Goal: Task Accomplishment & Management: Use online tool/utility

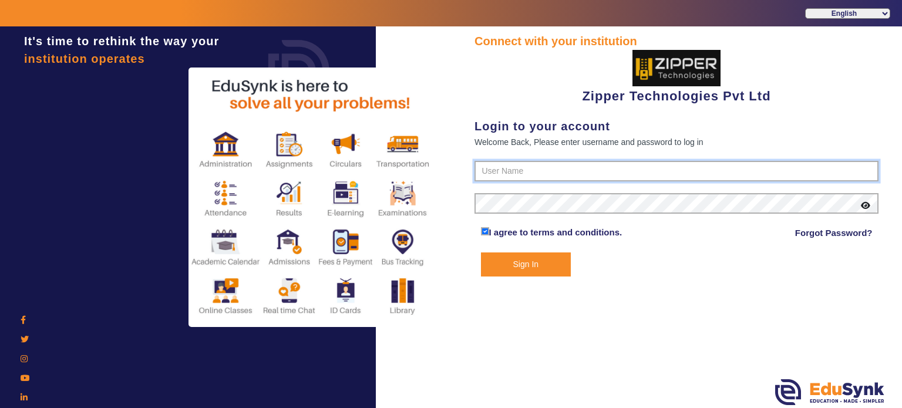
click at [524, 175] on input "text" at bounding box center [676, 171] width 404 height 21
type input "1008790000"
click at [481, 252] on button "Sign In" at bounding box center [526, 264] width 90 height 24
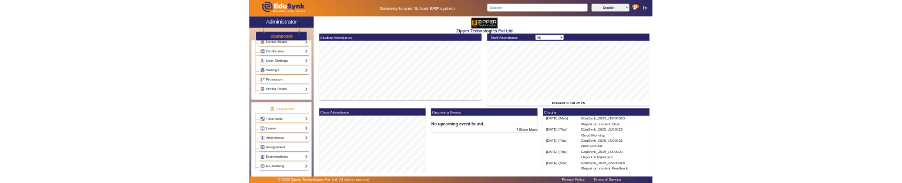
scroll to position [310, 0]
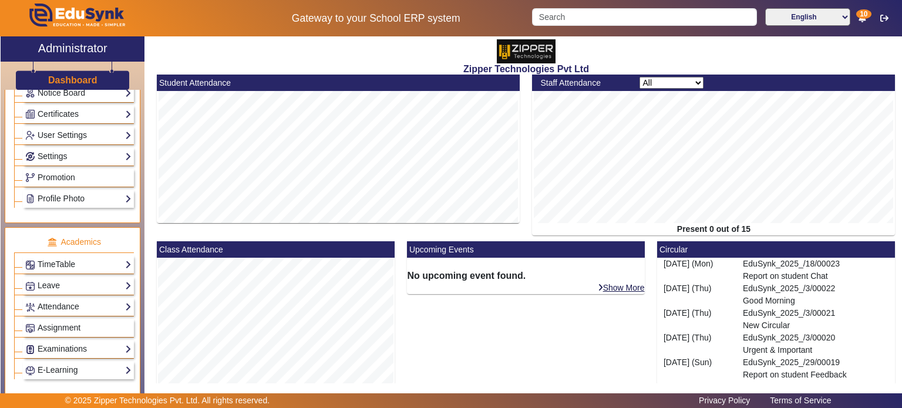
click at [86, 267] on div "TimeTable Assign Teacher AcademicCalendar Period Structure TimeTable Setup Week…" at bounding box center [78, 264] width 111 height 18
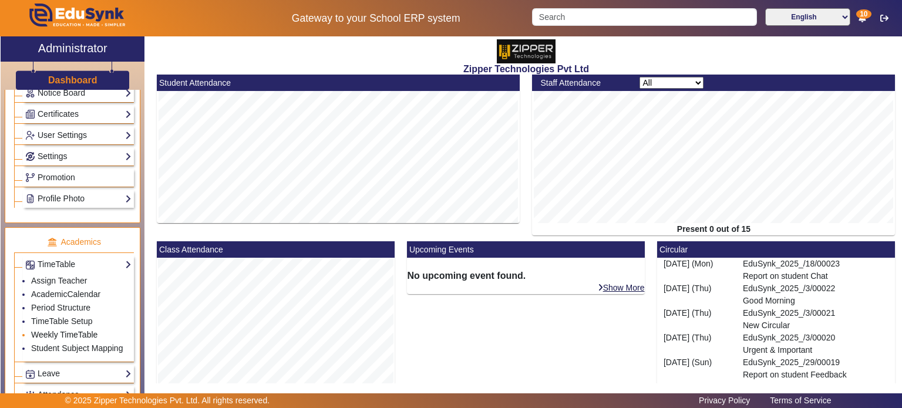
click at [73, 330] on link "Weekly TimeTable" at bounding box center [64, 334] width 66 height 9
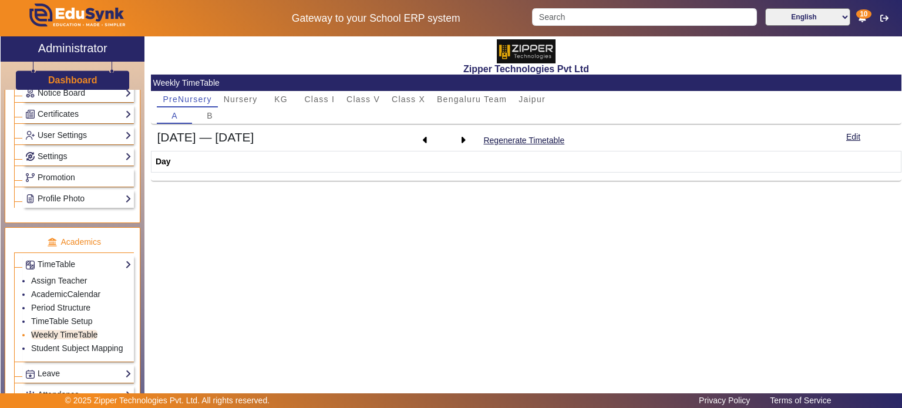
click at [94, 330] on link "Weekly TimeTable" at bounding box center [64, 334] width 66 height 9
click at [531, 143] on button "Regenerate Timetable" at bounding box center [523, 140] width 83 height 15
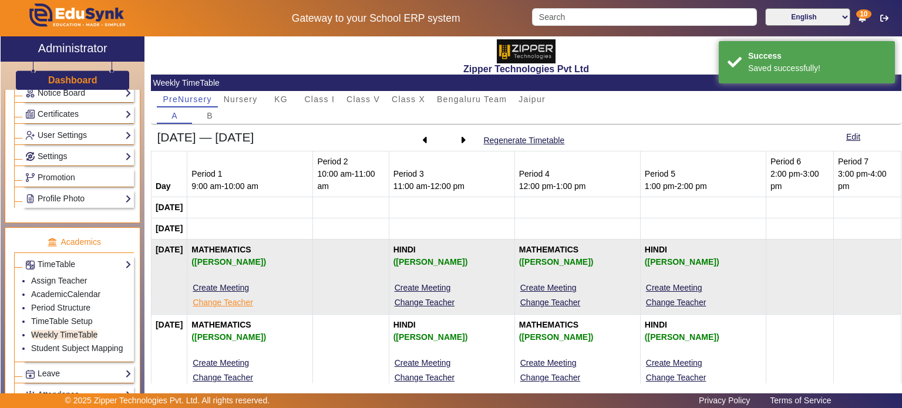
click at [254, 305] on button "Change Teacher" at bounding box center [222, 302] width 62 height 15
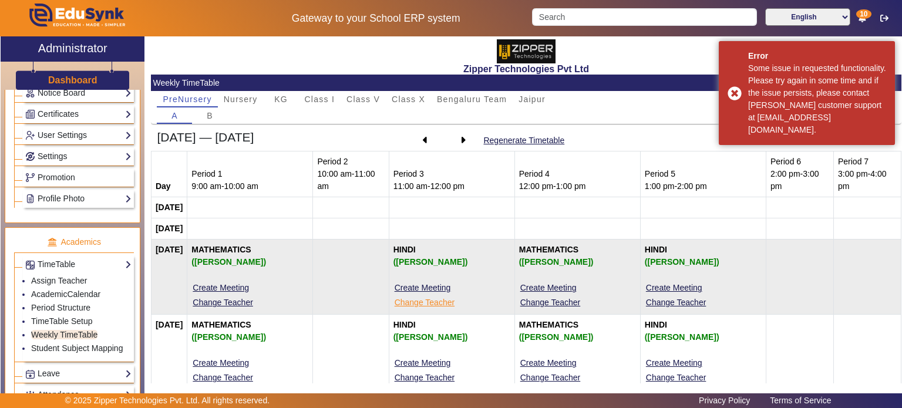
click at [430, 298] on button "Change Teacher" at bounding box center [424, 302] width 62 height 15
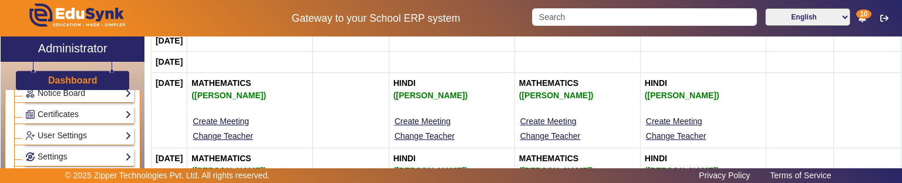
scroll to position [167, 0]
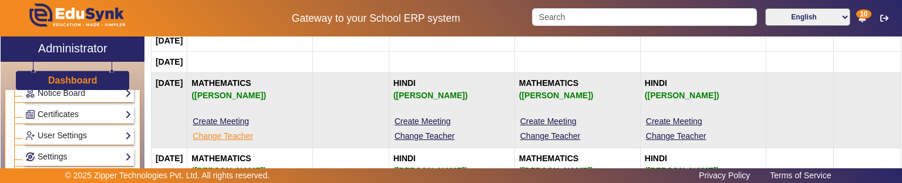
click at [253, 134] on button "Change Teacher" at bounding box center [222, 136] width 62 height 15
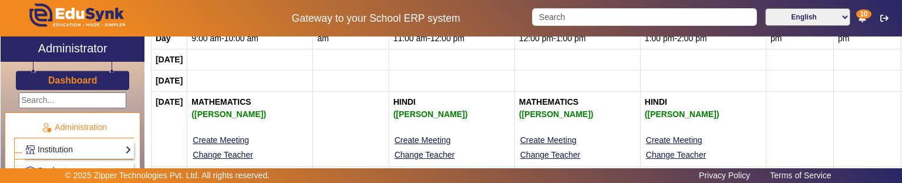
scroll to position [150, 0]
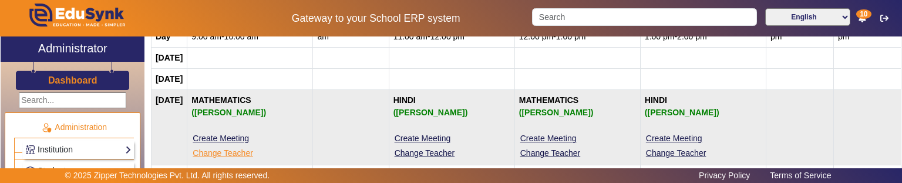
click at [254, 153] on button "Change Teacher" at bounding box center [222, 153] width 62 height 15
